Goal: Information Seeking & Learning: Learn about a topic

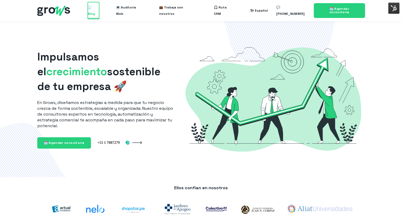
click at [96, 12] on span "🧾 Blog" at bounding box center [93, 10] width 11 height 17
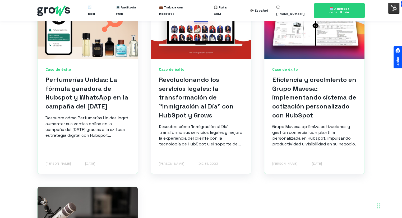
scroll to position [627, 0]
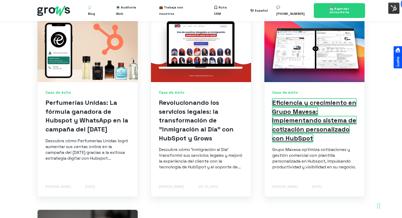
click at [292, 115] on link "Eficiencia y crecimiento en Grupo Mavesa: implementando sistema de cotización p…" at bounding box center [314, 121] width 84 height 44
